Goal: Check status: Check status

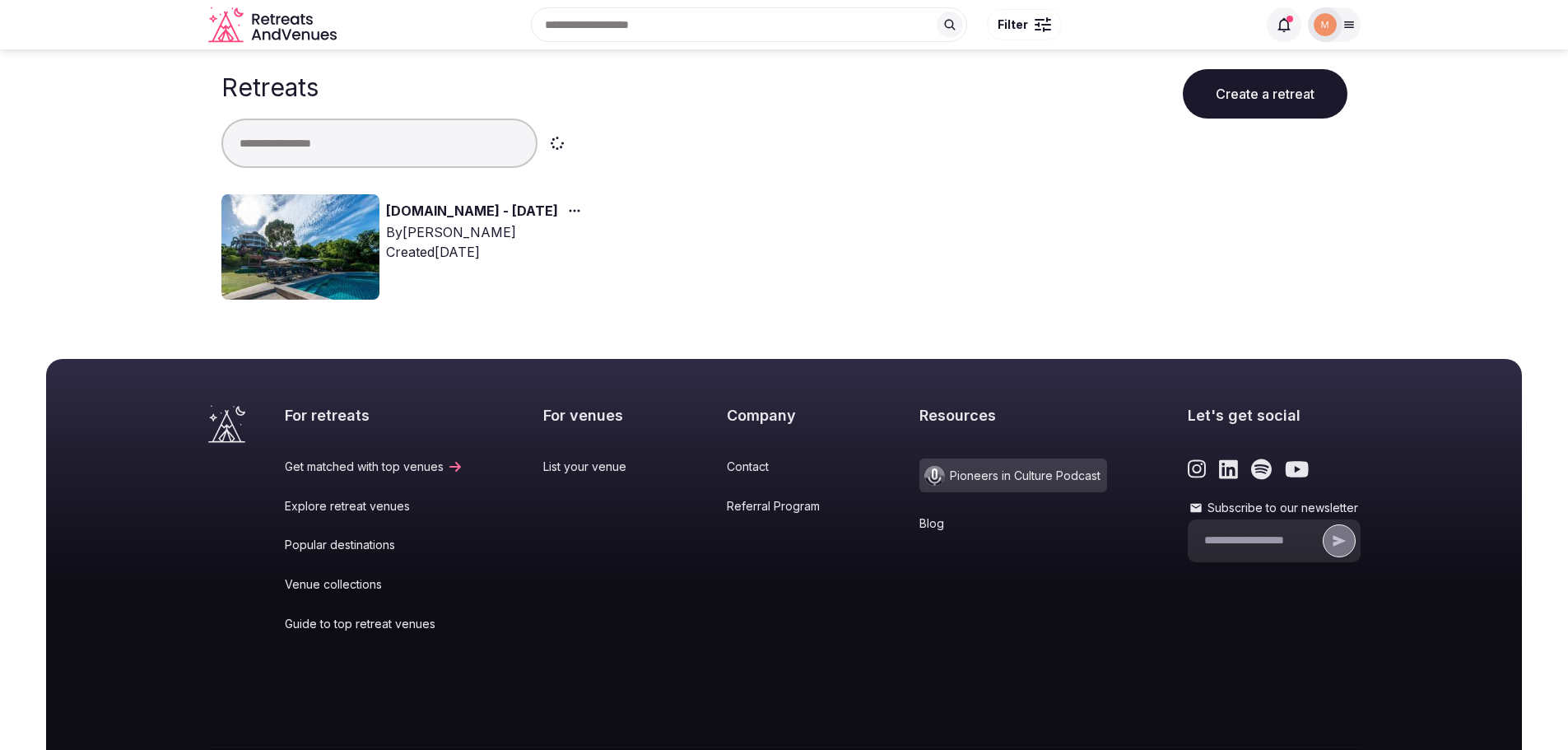
click at [431, 215] on link "[DOMAIN_NAME] - [DATE]" at bounding box center [472, 211] width 172 height 21
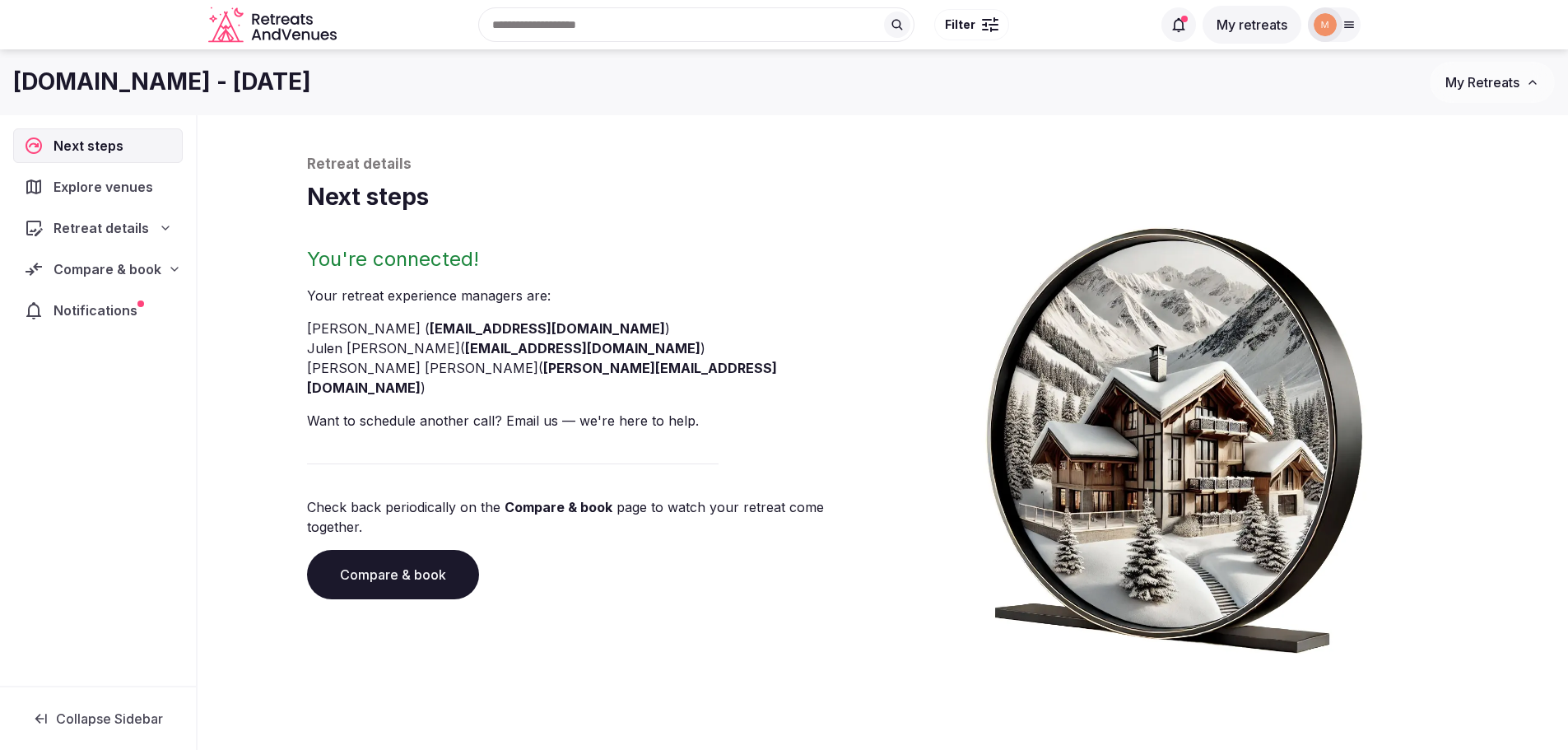
click at [171, 281] on div "Compare & book" at bounding box center [97, 269] width 169 height 35
click at [142, 369] on span "Proposals received (2)" at bounding box center [104, 376] width 130 height 16
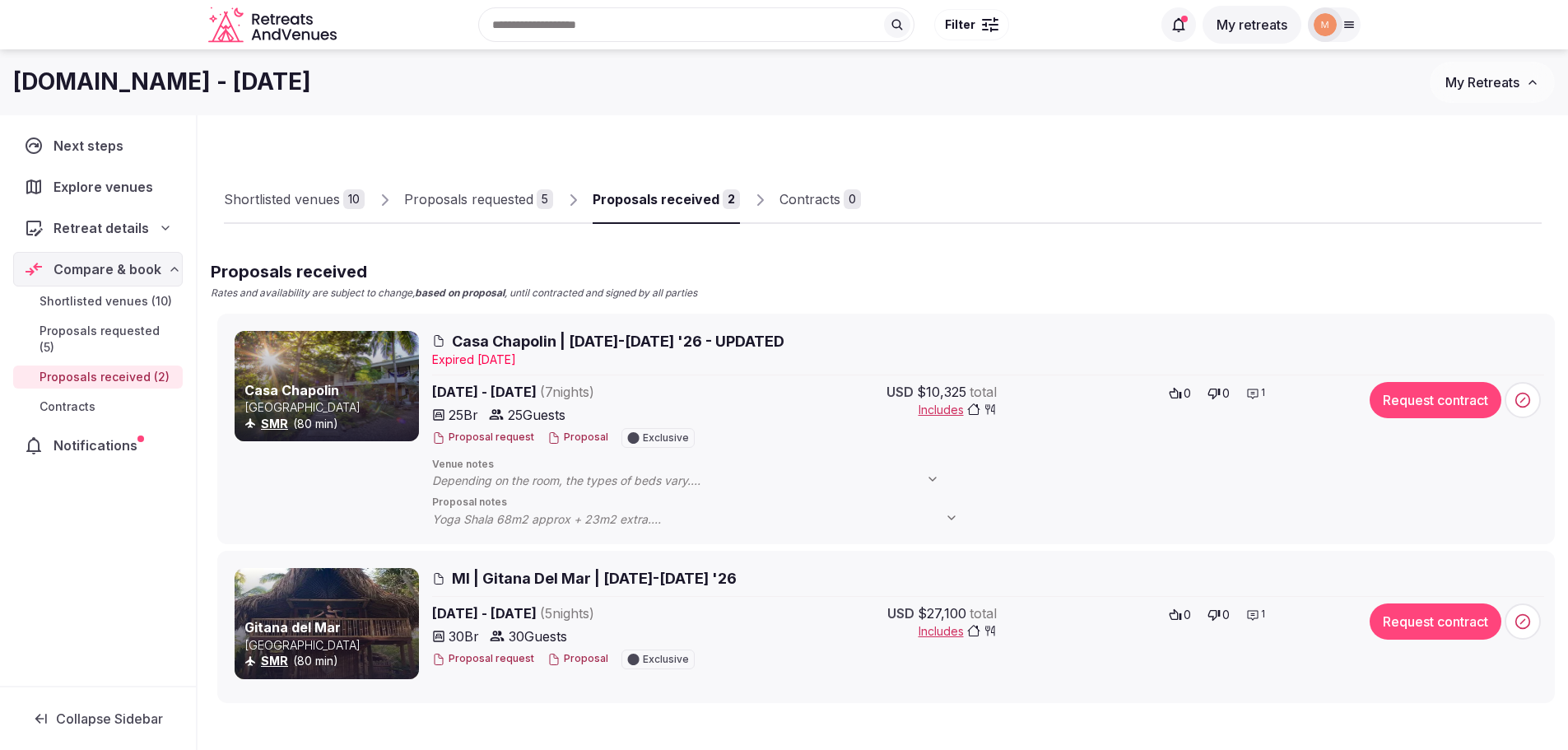
click at [94, 331] on span "Proposals requested (5)" at bounding box center [107, 339] width 137 height 33
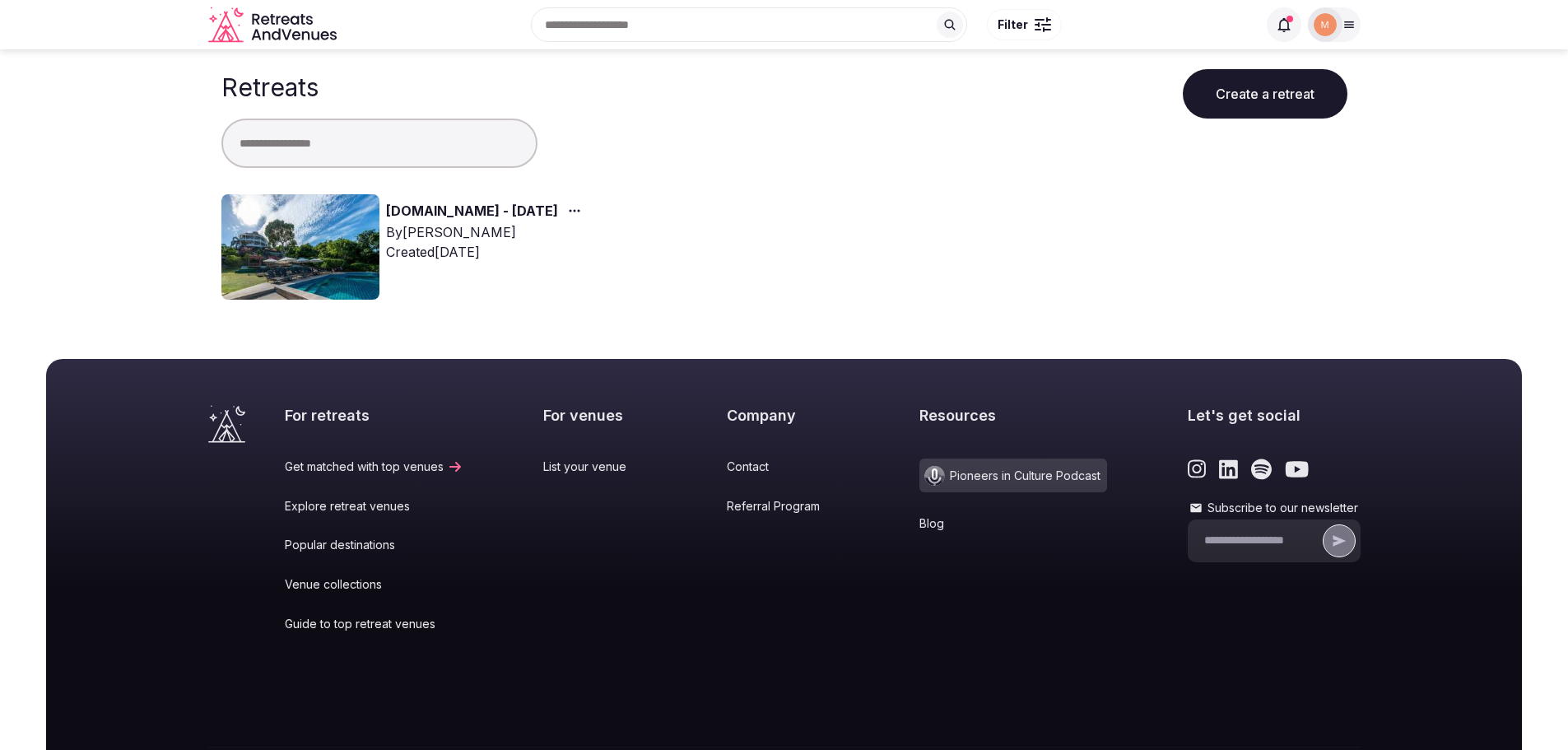
click at [287, 18] on icon "Retreats and Venues company logo" at bounding box center [274, 26] width 132 height 37
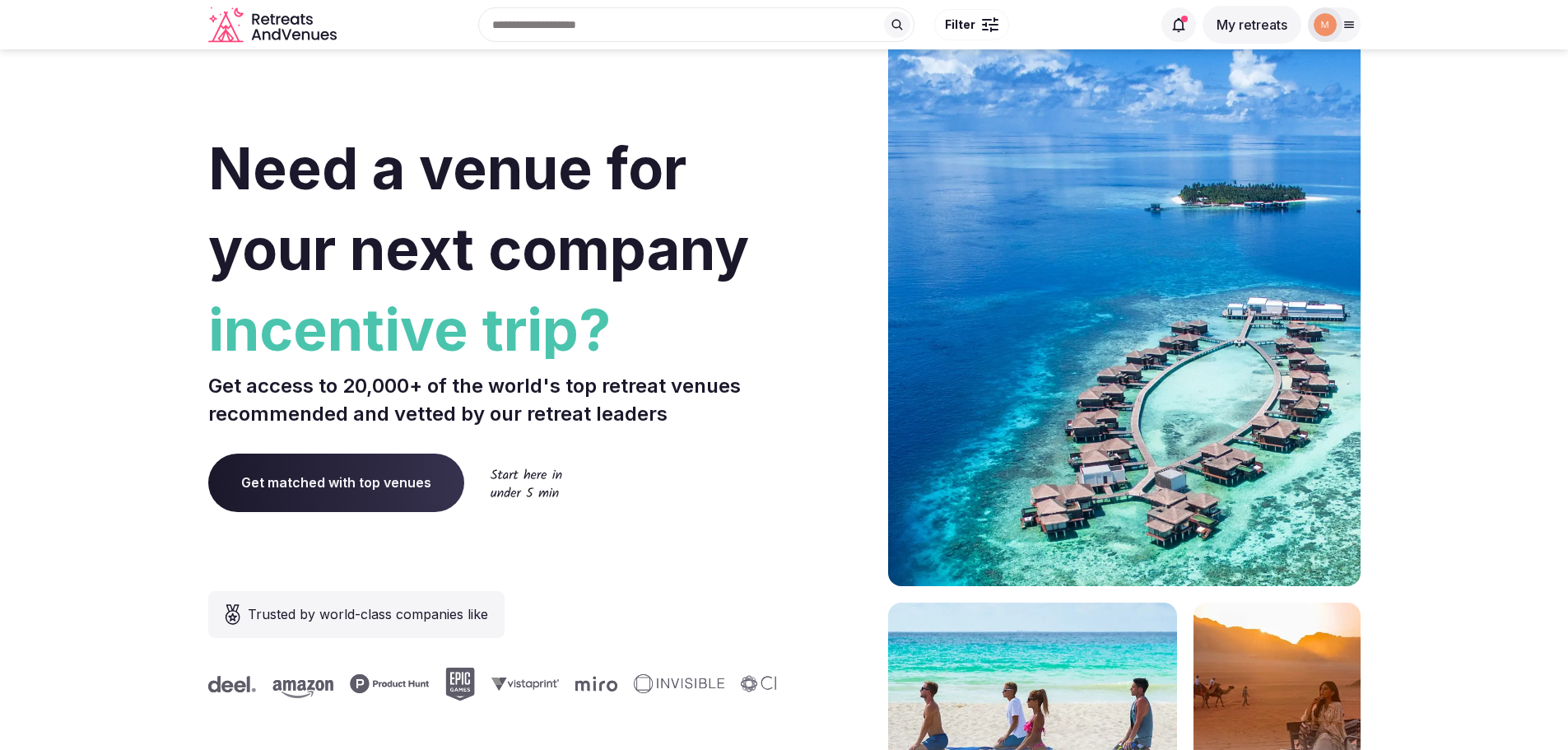
click at [1263, 12] on button "My retreats" at bounding box center [1252, 25] width 99 height 37
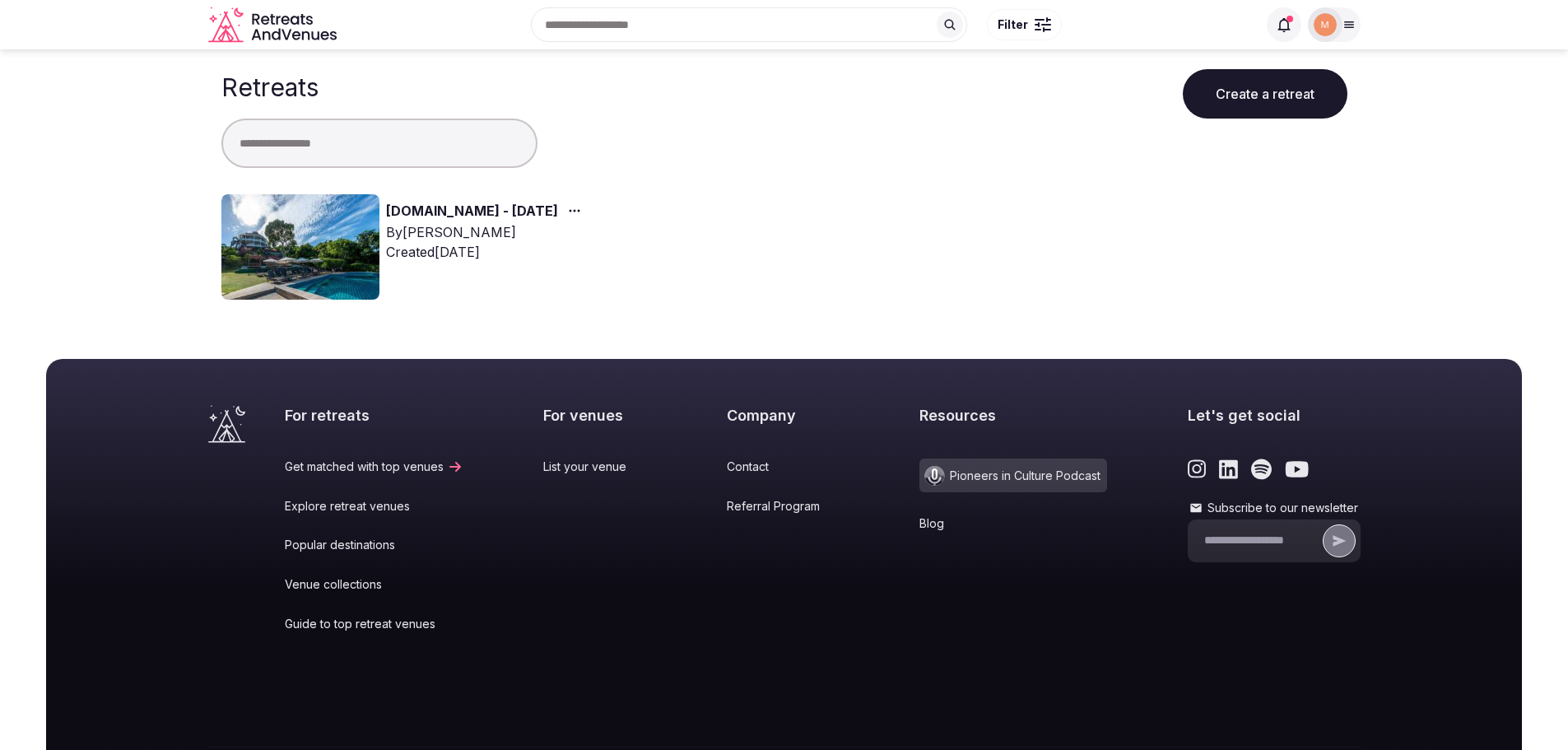
click at [514, 211] on link "[DOMAIN_NAME] - [DATE]" at bounding box center [472, 211] width 172 height 21
